Goal: Navigation & Orientation: Find specific page/section

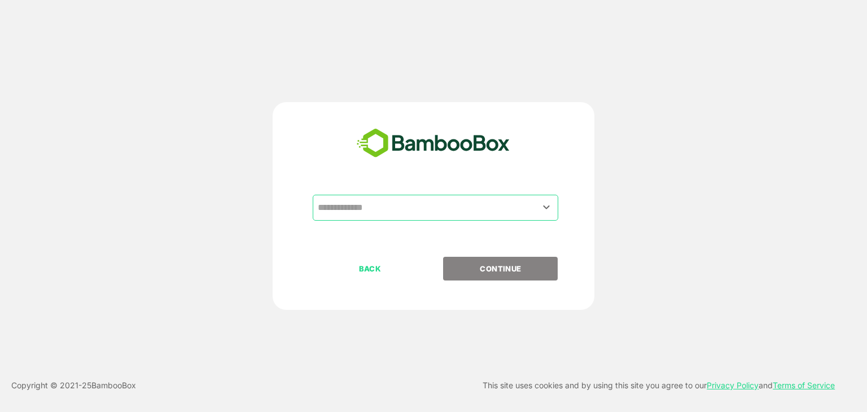
click at [463, 212] on input "text" at bounding box center [435, 207] width 241 height 21
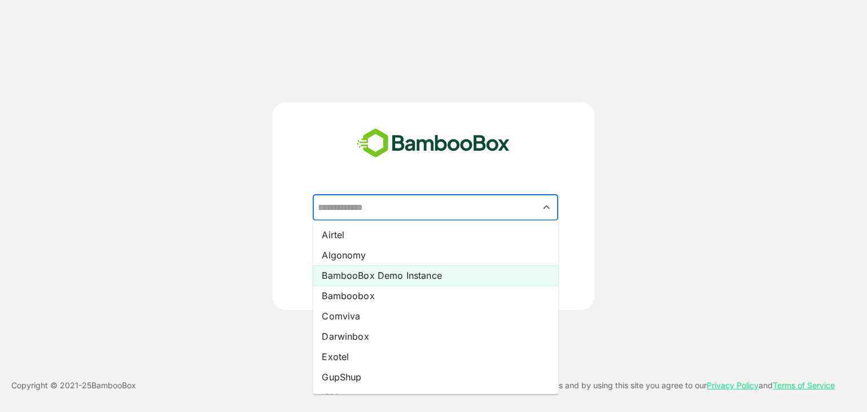
click at [392, 278] on li "BambooBox Demo Instance" at bounding box center [436, 275] width 246 height 20
type input "**********"
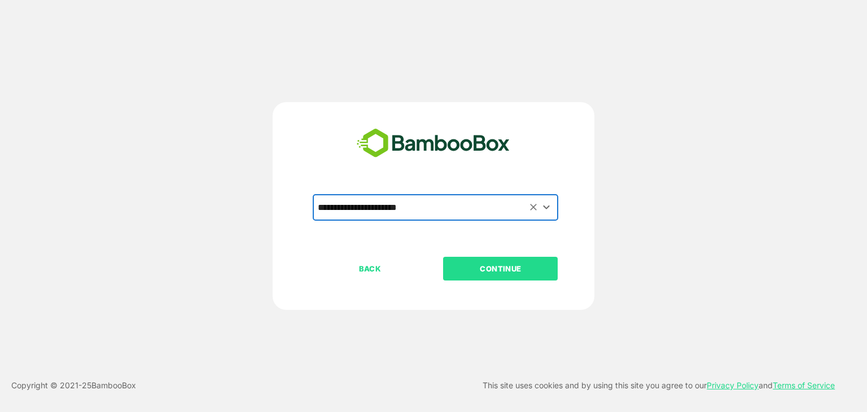
click at [516, 270] on p "CONTINUE" at bounding box center [500, 268] width 113 height 12
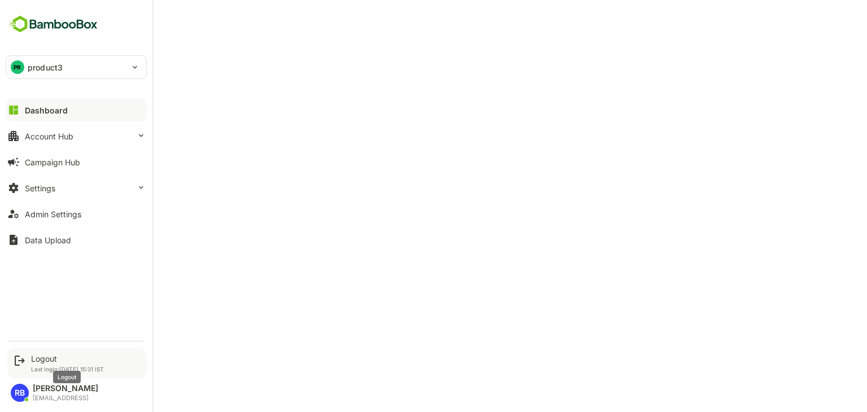
click at [42, 357] on div "Logout" at bounding box center [67, 359] width 73 height 10
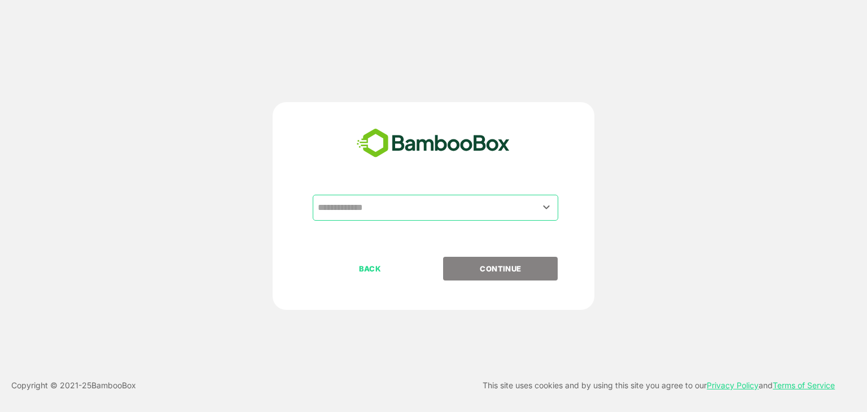
click at [424, 215] on input "text" at bounding box center [435, 207] width 241 height 21
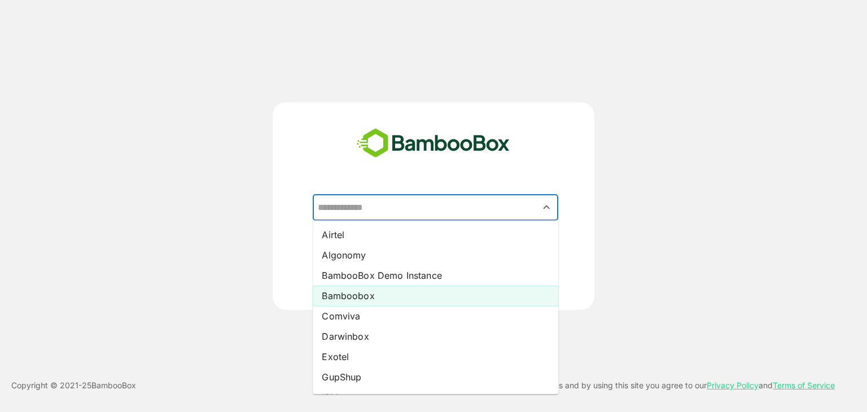
click at [374, 296] on li "Bamboobox" at bounding box center [436, 296] width 246 height 20
type input "*********"
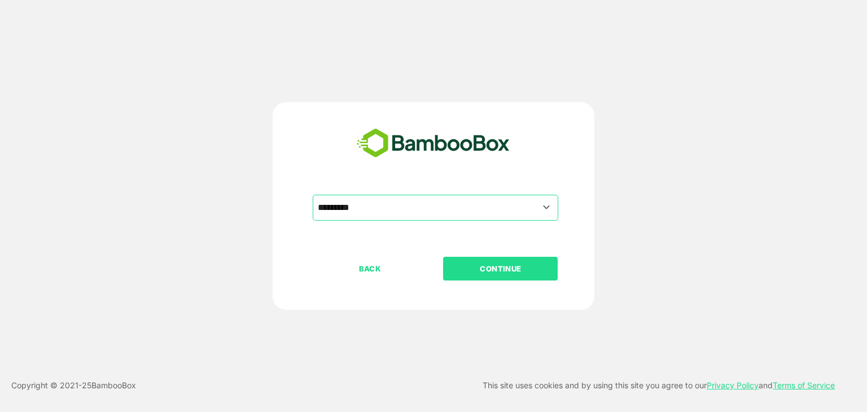
click at [486, 270] on p "CONTINUE" at bounding box center [500, 268] width 113 height 12
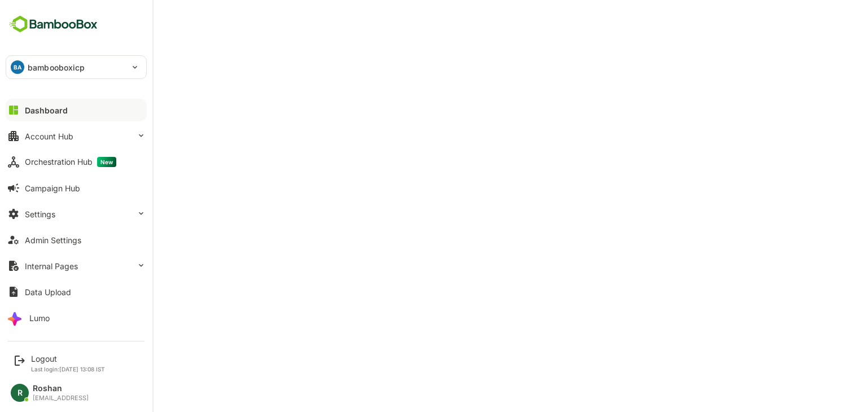
click at [72, 113] on button "Dashboard" at bounding box center [76, 110] width 141 height 23
click at [72, 109] on button "Dashboard" at bounding box center [76, 110] width 141 height 23
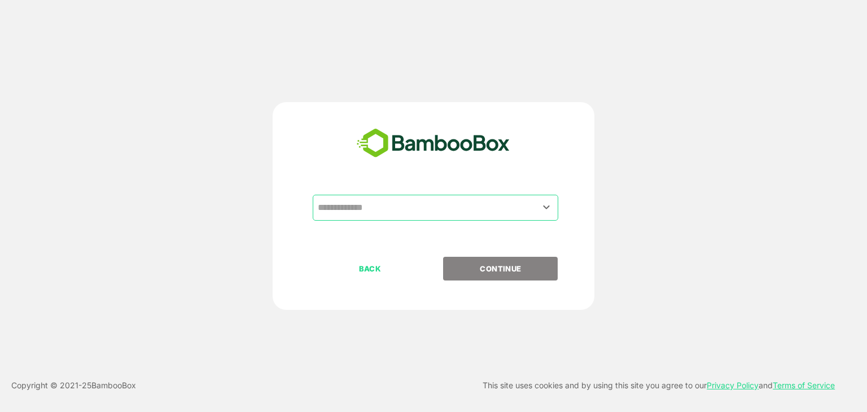
click at [429, 217] on input "text" at bounding box center [435, 207] width 241 height 21
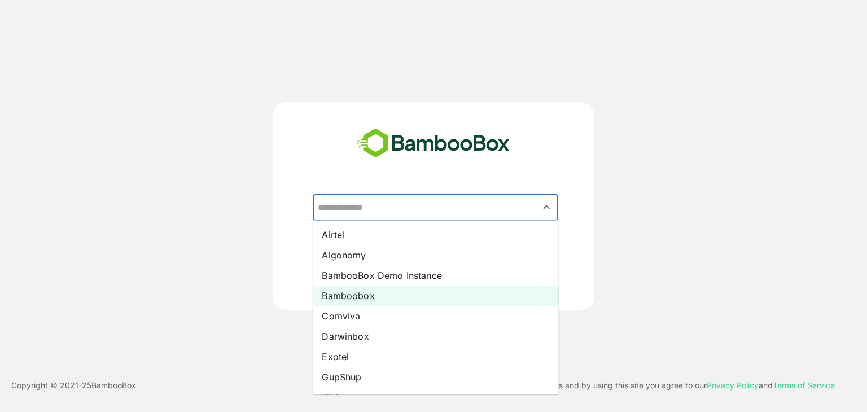
click at [382, 292] on li "Bamboobox" at bounding box center [436, 296] width 246 height 20
type input "*********"
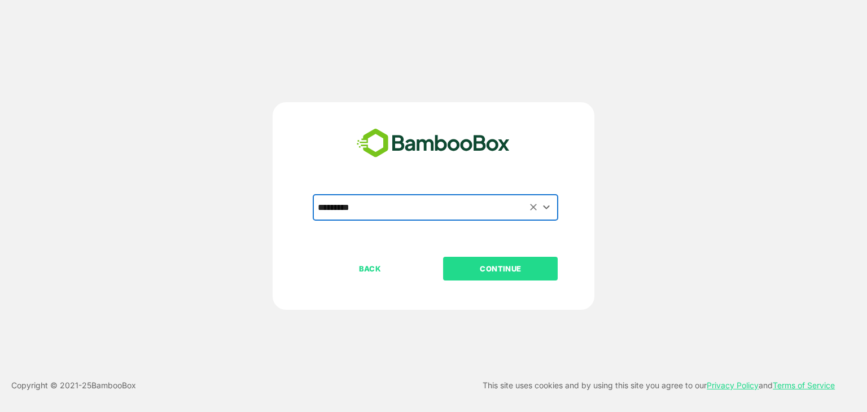
click at [503, 261] on button "CONTINUE" at bounding box center [500, 269] width 115 height 24
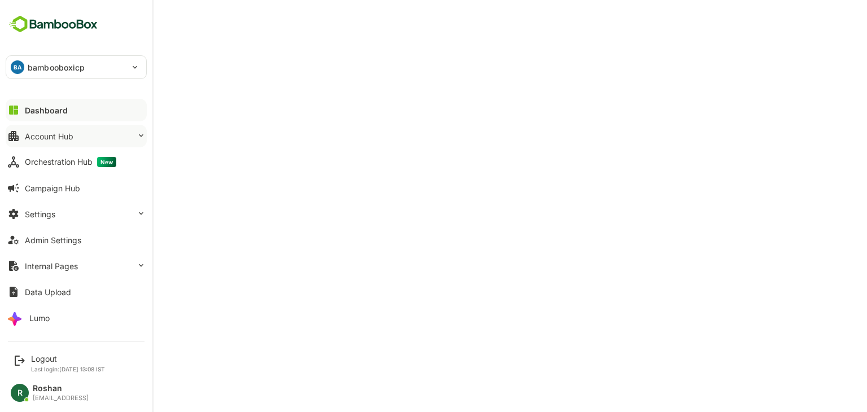
click at [72, 134] on div "Account Hub" at bounding box center [49, 136] width 49 height 10
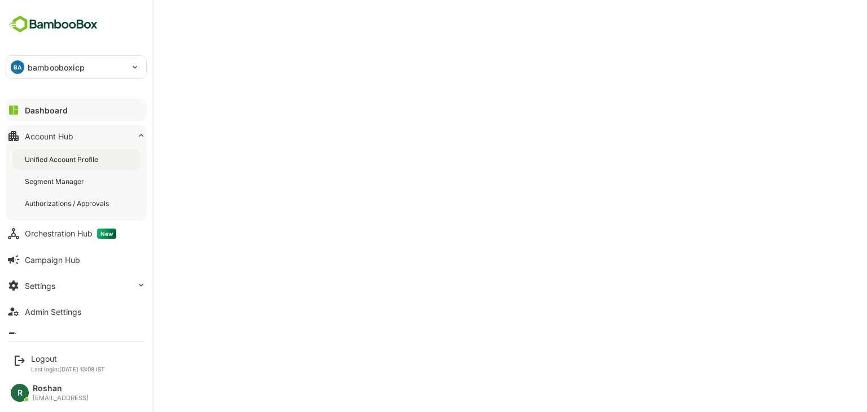
click at [74, 161] on div "Unified Account Profile" at bounding box center [63, 160] width 76 height 10
click at [75, 284] on button "Settings" at bounding box center [76, 285] width 141 height 23
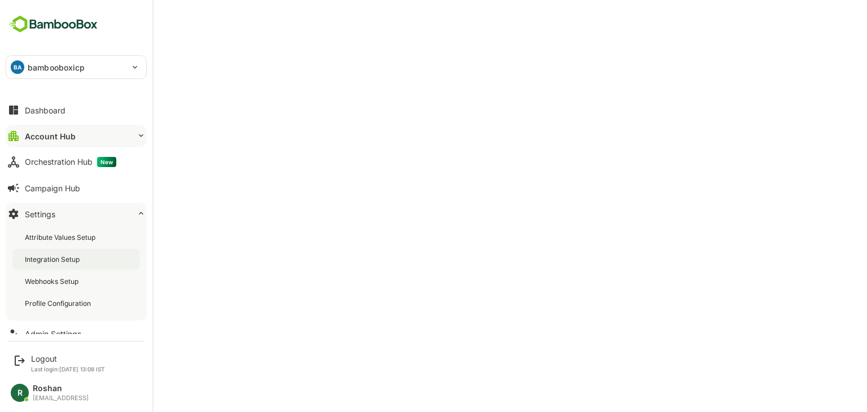
click at [70, 263] on div "Integration Setup" at bounding box center [53, 260] width 57 height 10
click at [82, 138] on button "Account Hub" at bounding box center [76, 136] width 141 height 23
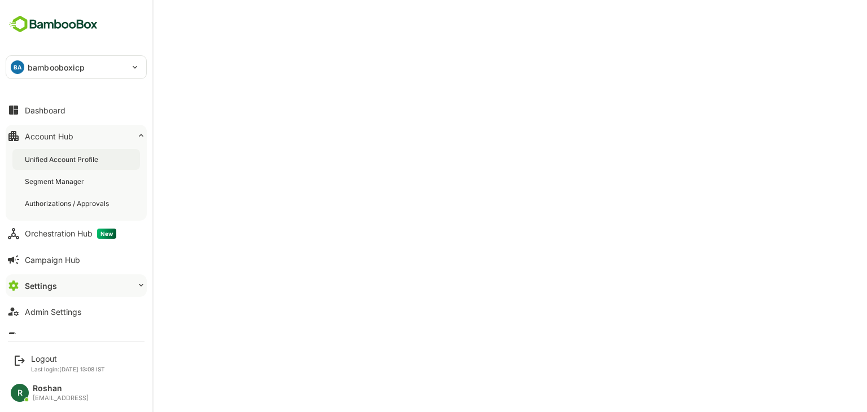
click at [71, 157] on div "Unified Account Profile" at bounding box center [63, 160] width 76 height 10
click at [64, 108] on div "Dashboard" at bounding box center [45, 111] width 41 height 10
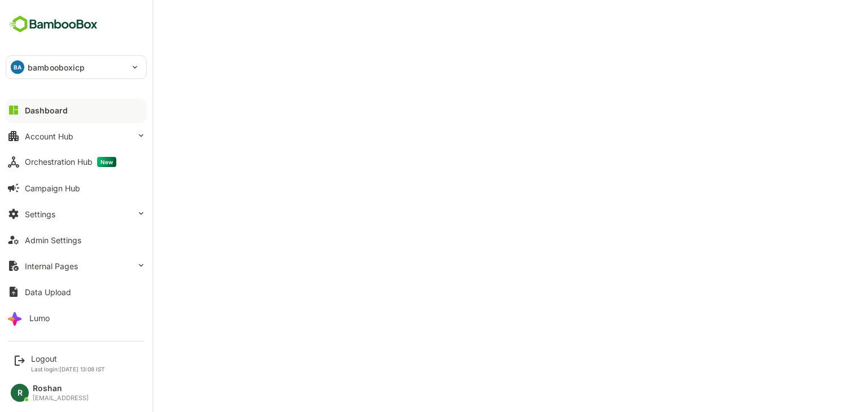
click at [47, 108] on div "Dashboard" at bounding box center [46, 111] width 43 height 10
